Goal: Information Seeking & Learning: Learn about a topic

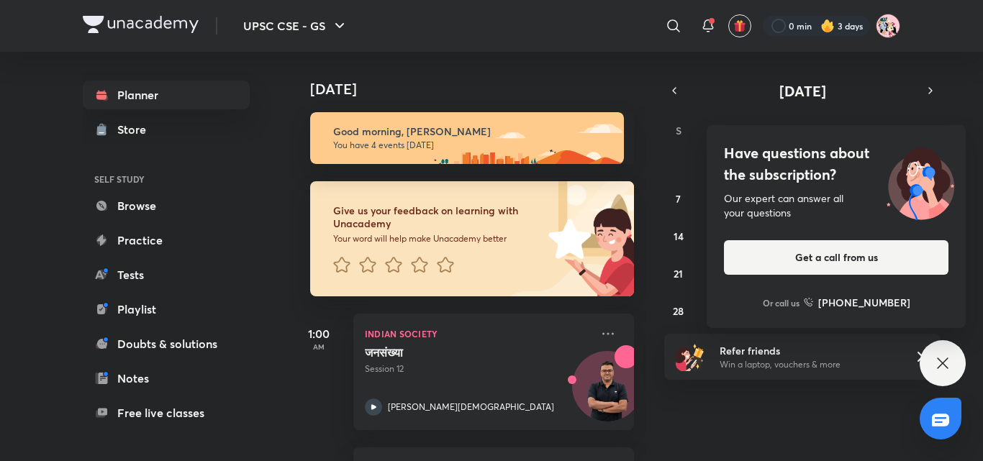
click at [935, 356] on icon at bounding box center [942, 363] width 17 height 17
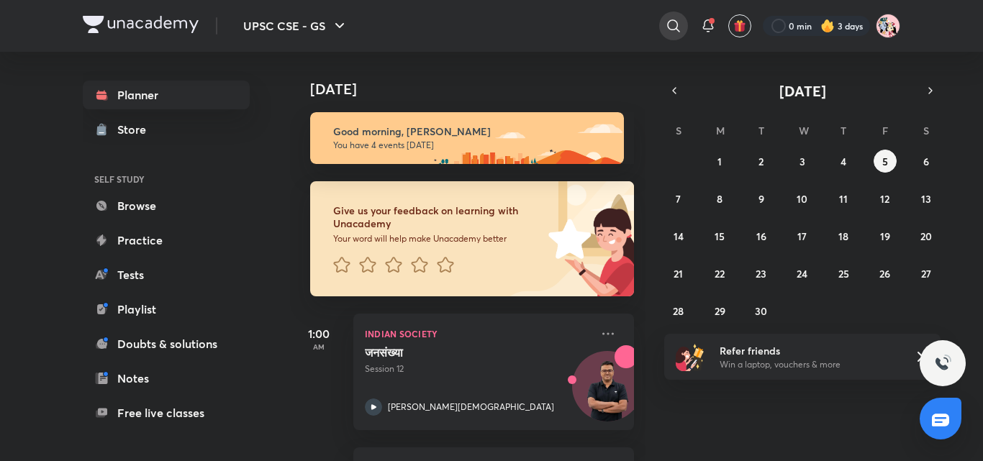
click at [671, 35] on div at bounding box center [673, 26] width 29 height 29
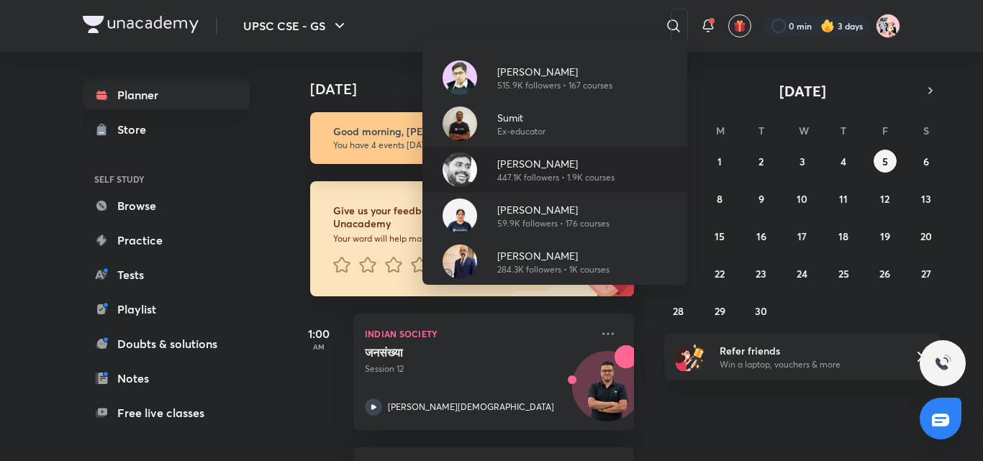
click at [558, 165] on p "[PERSON_NAME]" at bounding box center [555, 163] width 117 height 15
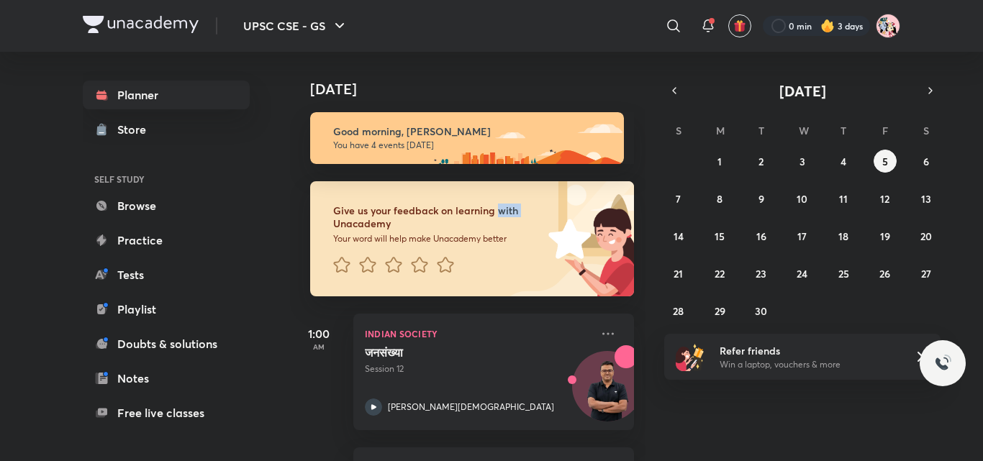
click at [558, 165] on div "Give us your feedback on learning with Unacademy Your word will help make Unaca…" at bounding box center [462, 230] width 344 height 132
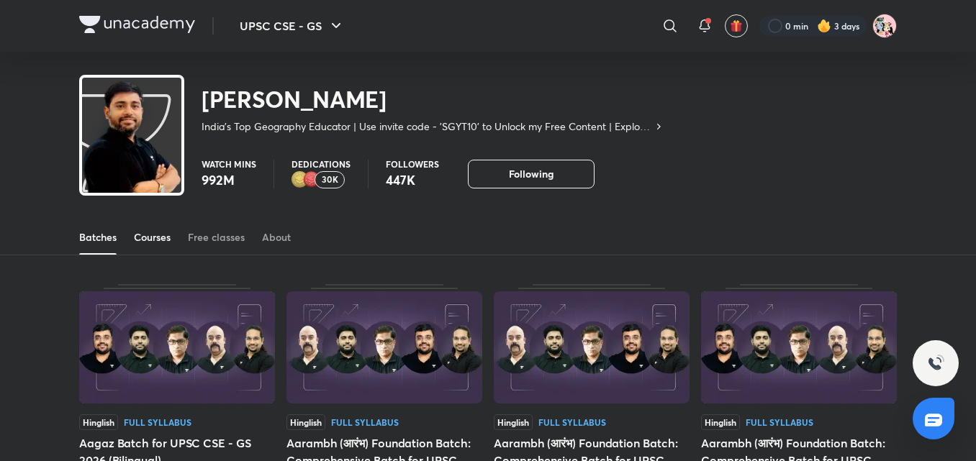
click at [153, 237] on div "Courses" at bounding box center [152, 237] width 37 height 14
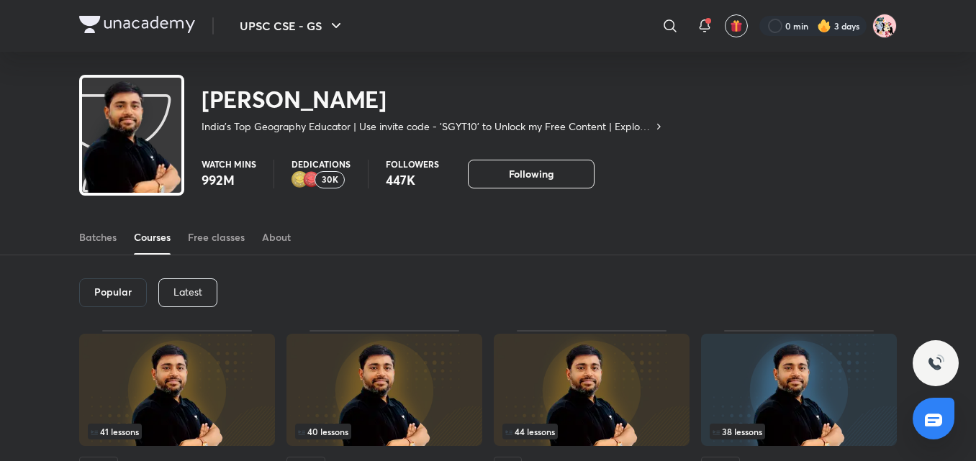
click at [194, 286] on p "Latest" at bounding box center [187, 292] width 29 height 12
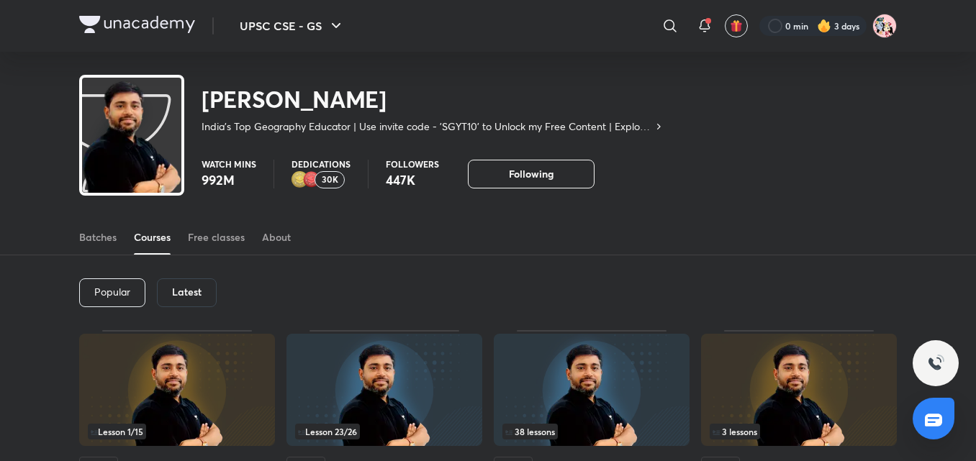
click at [194, 286] on h6 "Latest" at bounding box center [186, 292] width 29 height 12
click at [181, 300] on div "Latest" at bounding box center [187, 292] width 60 height 29
click at [204, 287] on div "Latest" at bounding box center [187, 292] width 60 height 29
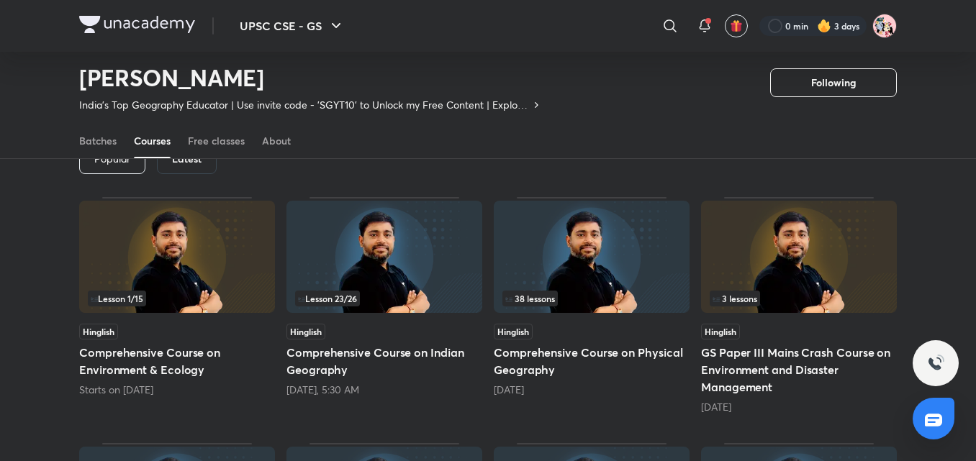
scroll to position [119, 0]
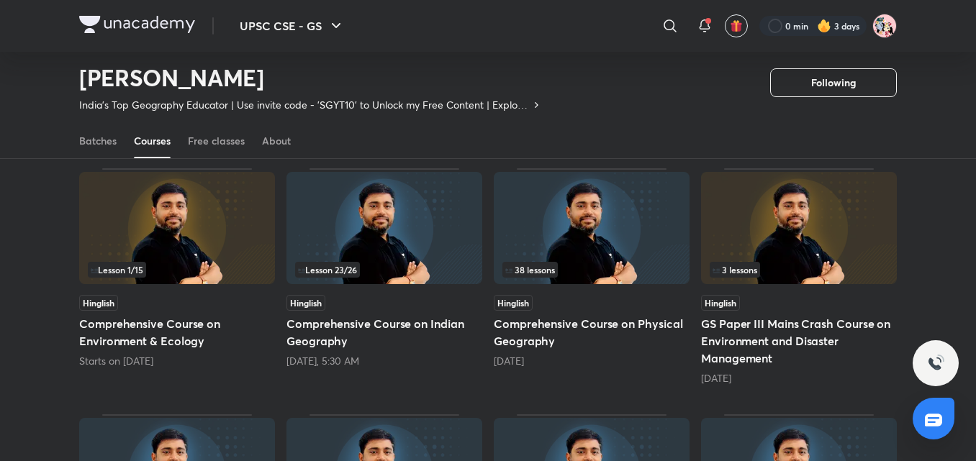
click at [641, 287] on div "38 lessons Hinglish Comprehensive Course on Physical Geography [DATE]" at bounding box center [592, 276] width 196 height 217
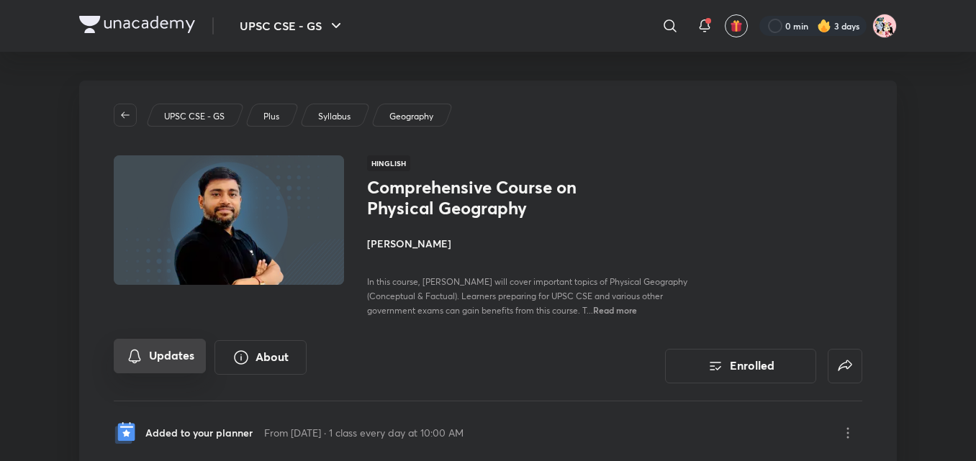
click at [171, 371] on button "Updates" at bounding box center [160, 356] width 92 height 35
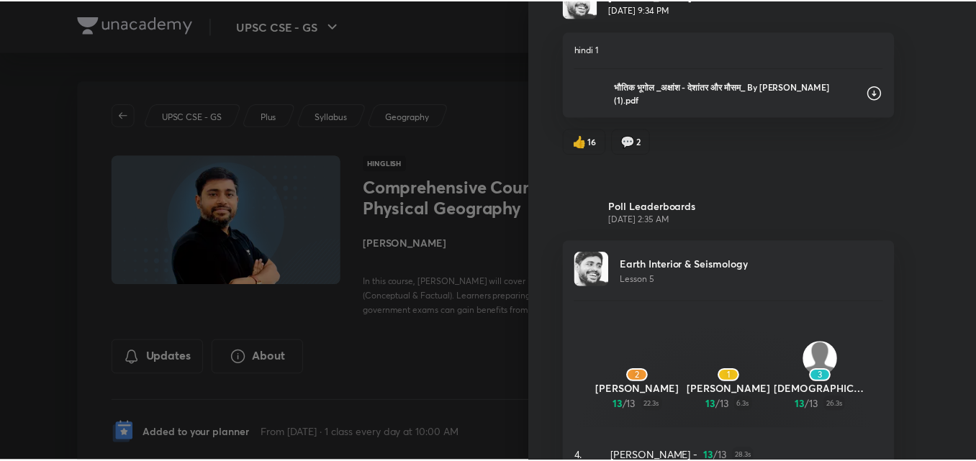
scroll to position [17513, 0]
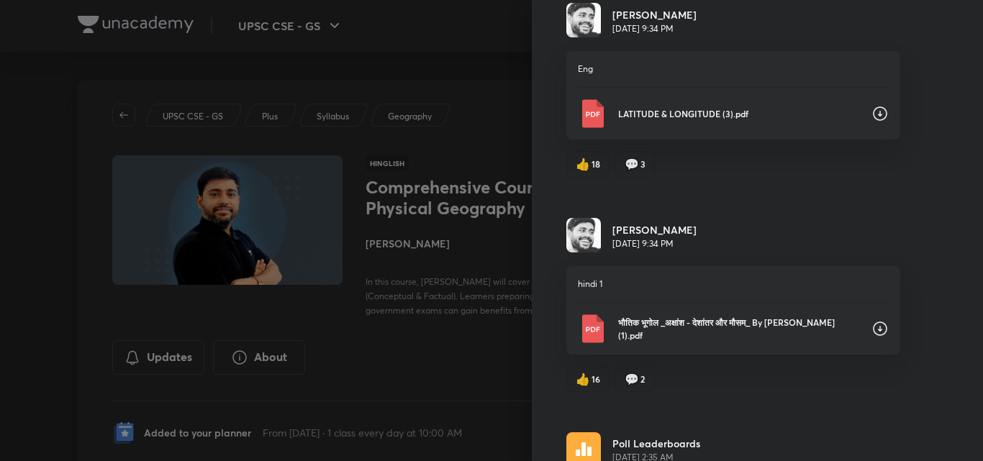
click at [763, 319] on div "hindi 1 भौतिक भूगोल _अक्षांश - देशांतर और मौसम_ By [PERSON_NAME] (1).pdf" at bounding box center [733, 310] width 334 height 88
click at [871, 337] on icon at bounding box center [879, 328] width 17 height 17
click at [871, 122] on icon at bounding box center [879, 113] width 17 height 17
click at [285, 167] on div at bounding box center [491, 230] width 983 height 461
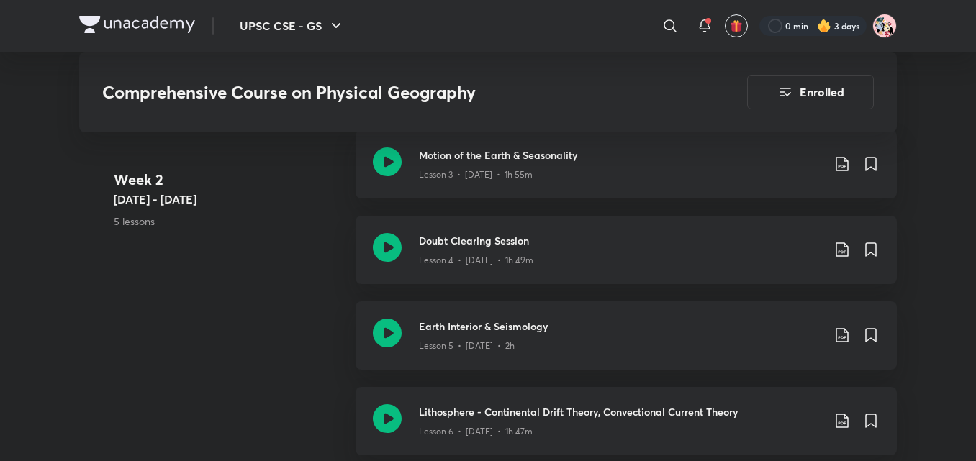
scroll to position [1151, 0]
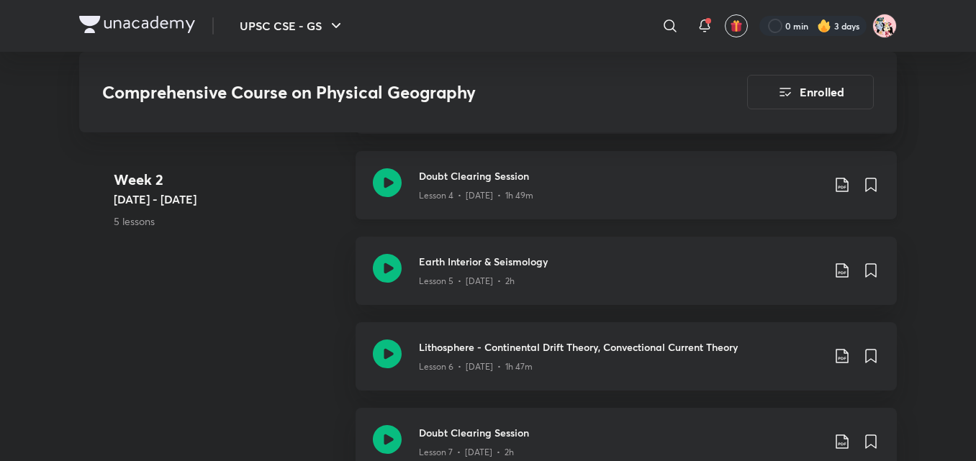
click at [442, 169] on h3 "Doubt Clearing Session" at bounding box center [620, 175] width 403 height 15
